Goal: Find specific page/section: Find specific page/section

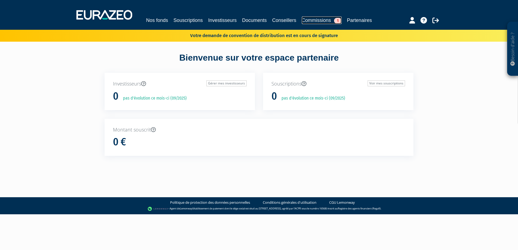
click at [322, 20] on link "Commissions 1" at bounding box center [322, 21] width 40 height 8
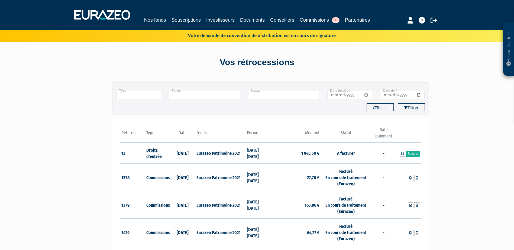
click at [306, 95] on input "text" at bounding box center [283, 95] width 71 height 8
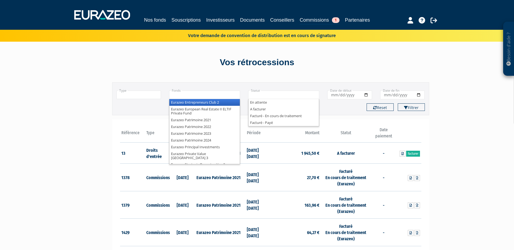
type input "+"
click at [187, 96] on input "text" at bounding box center [204, 95] width 71 height 8
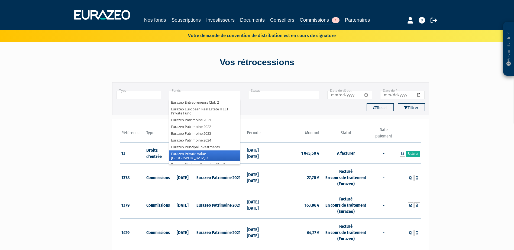
click at [222, 153] on li "Eurazeo Private Value [GEOGRAPHIC_DATA] 3" at bounding box center [204, 156] width 70 height 11
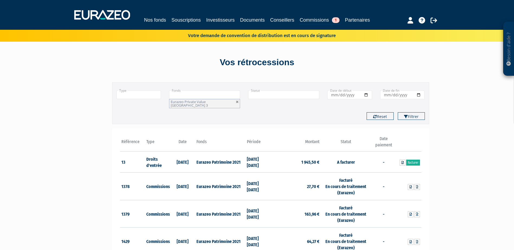
click at [366, 96] on input "Date de début" at bounding box center [349, 95] width 45 height 9
click at [250, 112] on div "Filtrer Reset" at bounding box center [270, 116] width 317 height 8
click at [411, 112] on button "Filtrer" at bounding box center [411, 116] width 27 height 8
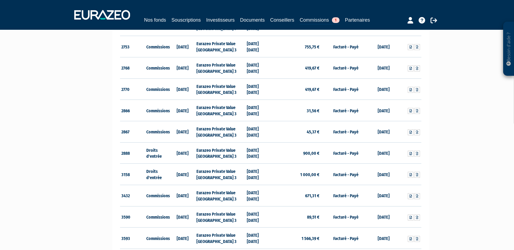
scroll to position [298, 0]
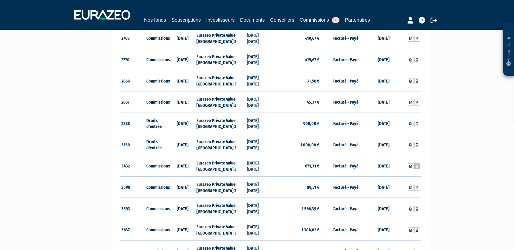
click at [418, 165] on icon at bounding box center [417, 166] width 2 height 3
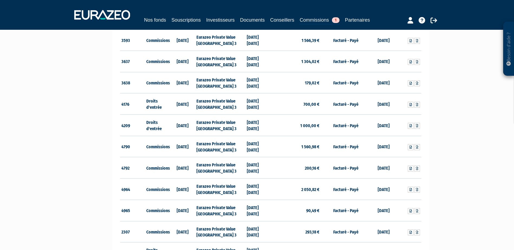
scroll to position [461, 0]
